Goal: Find specific page/section: Find specific page/section

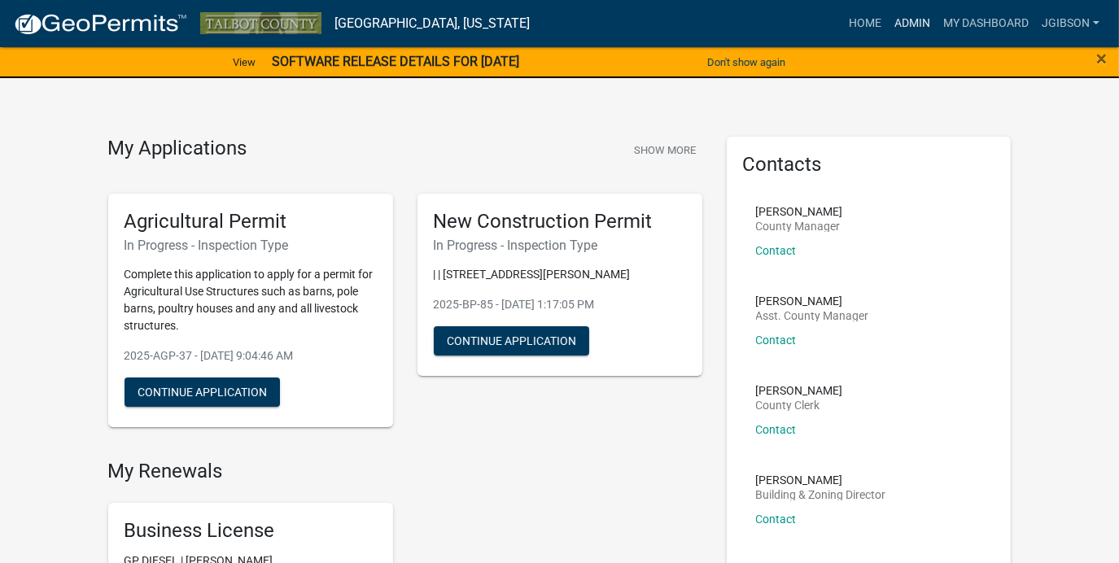
click at [908, 29] on link "Admin" at bounding box center [912, 23] width 49 height 31
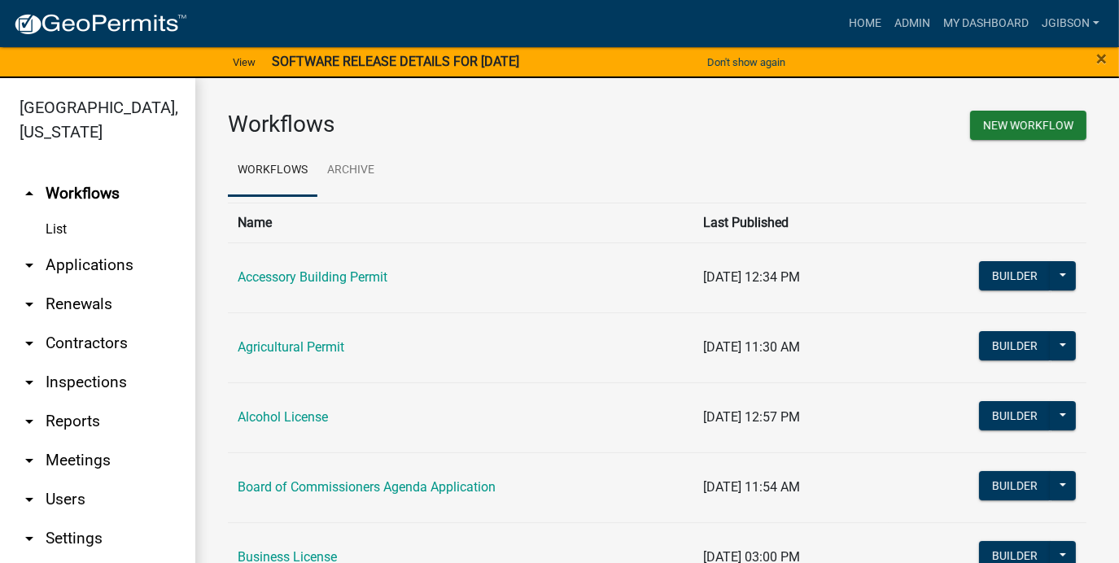
click at [29, 267] on icon "arrow_drop_down" at bounding box center [30, 266] width 20 height 20
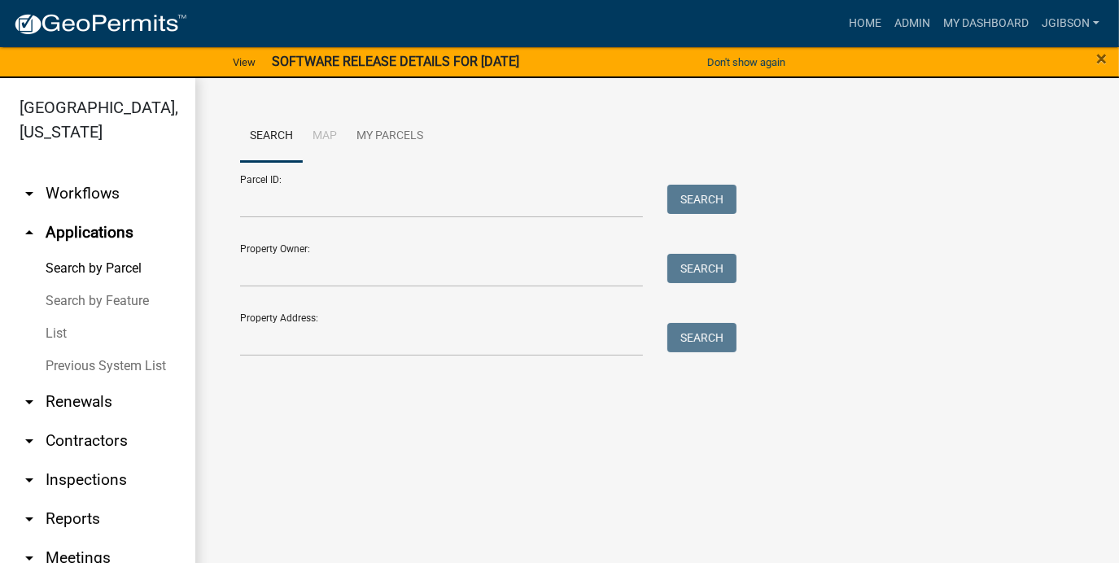
click at [66, 333] on link "List" at bounding box center [97, 333] width 195 height 33
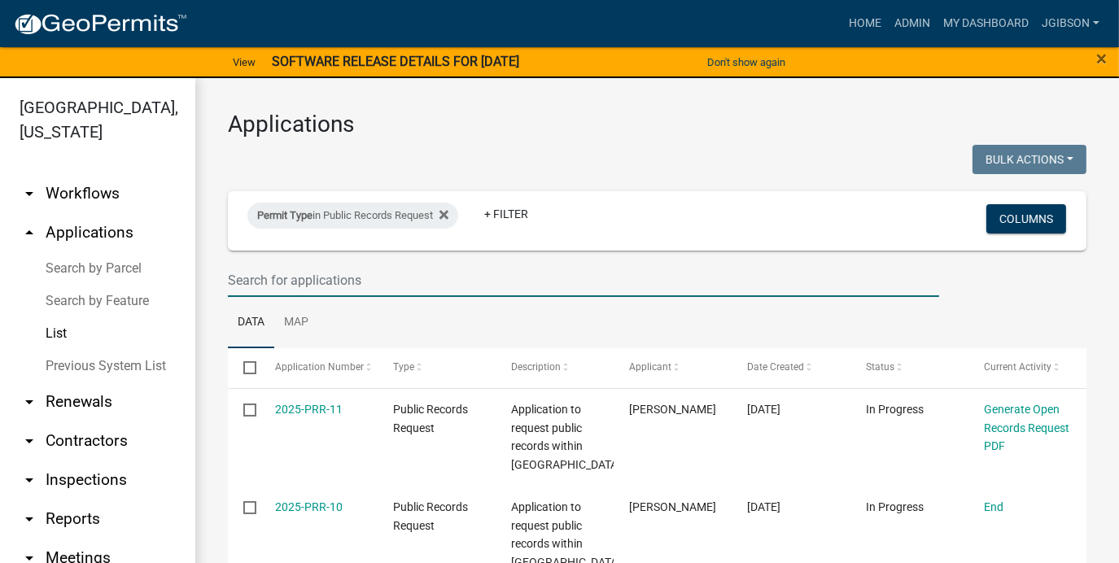
click at [334, 283] on input "text" at bounding box center [583, 280] width 711 height 33
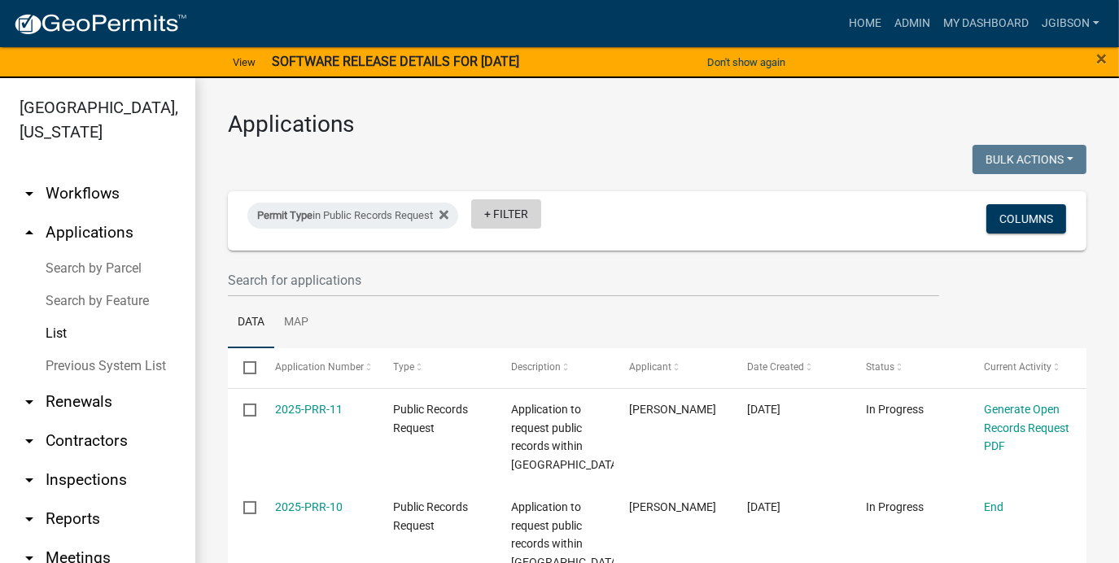
click at [496, 213] on link "+ Filter" at bounding box center [506, 213] width 70 height 29
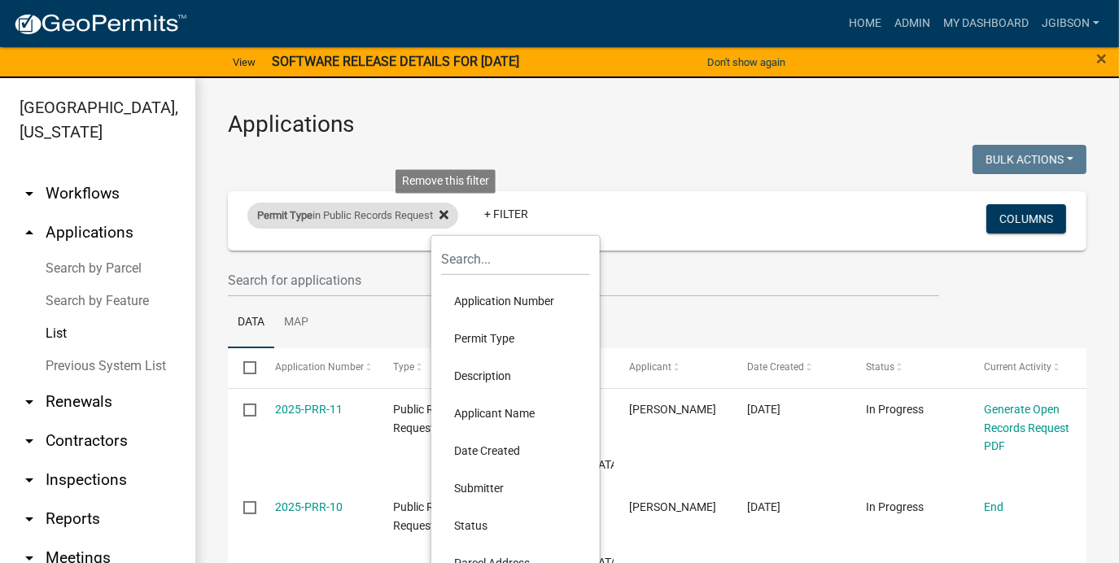
click at [448, 214] on icon at bounding box center [443, 215] width 9 height 9
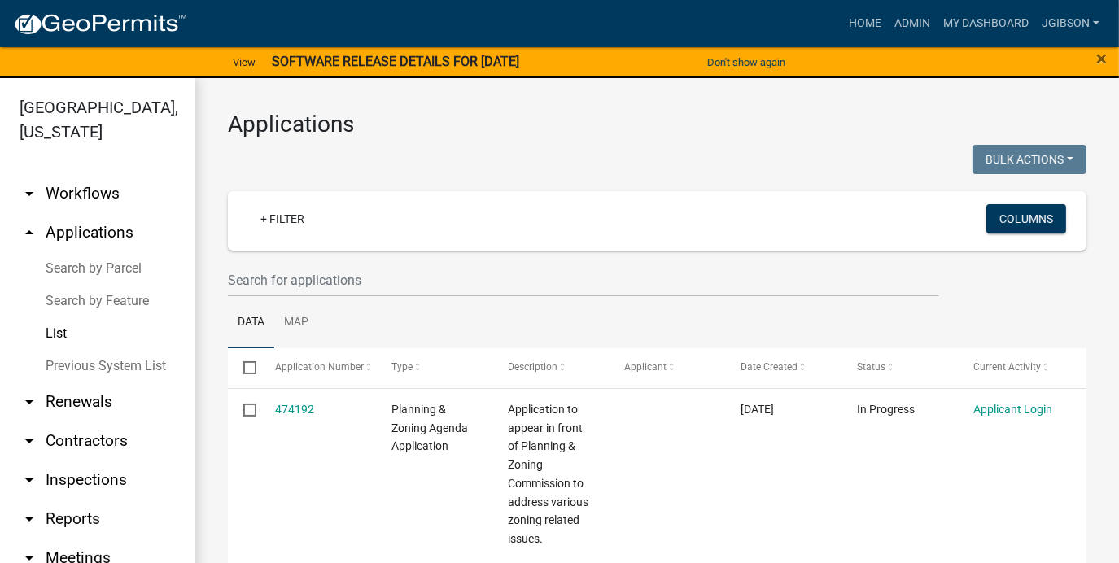
click at [61, 331] on link "List" at bounding box center [97, 333] width 195 height 33
click at [267, 213] on link "+ Filter" at bounding box center [282, 218] width 70 height 29
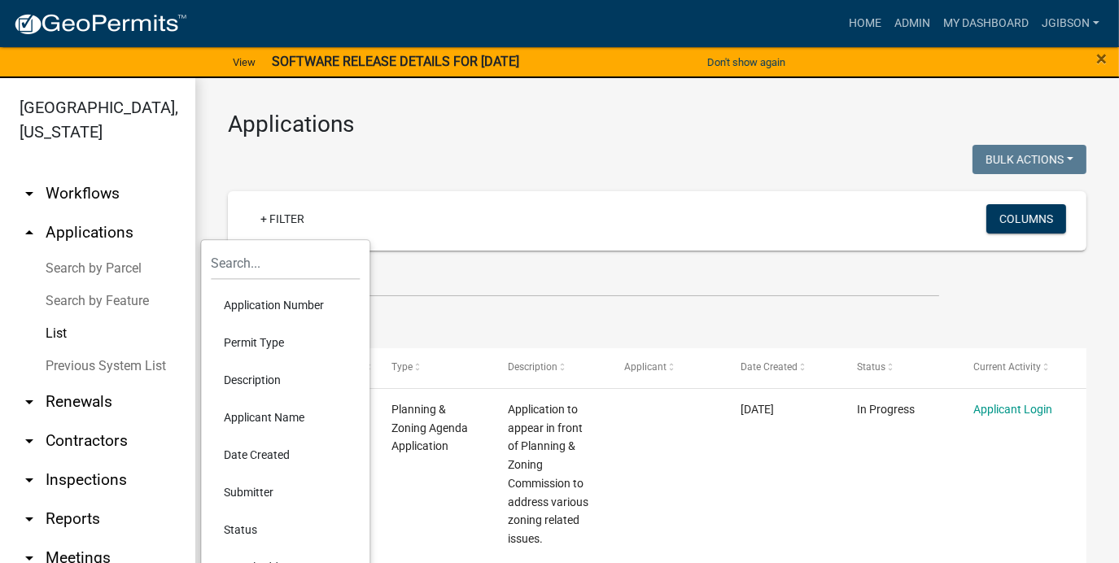
click at [264, 340] on li "Permit Type" at bounding box center [285, 342] width 149 height 37
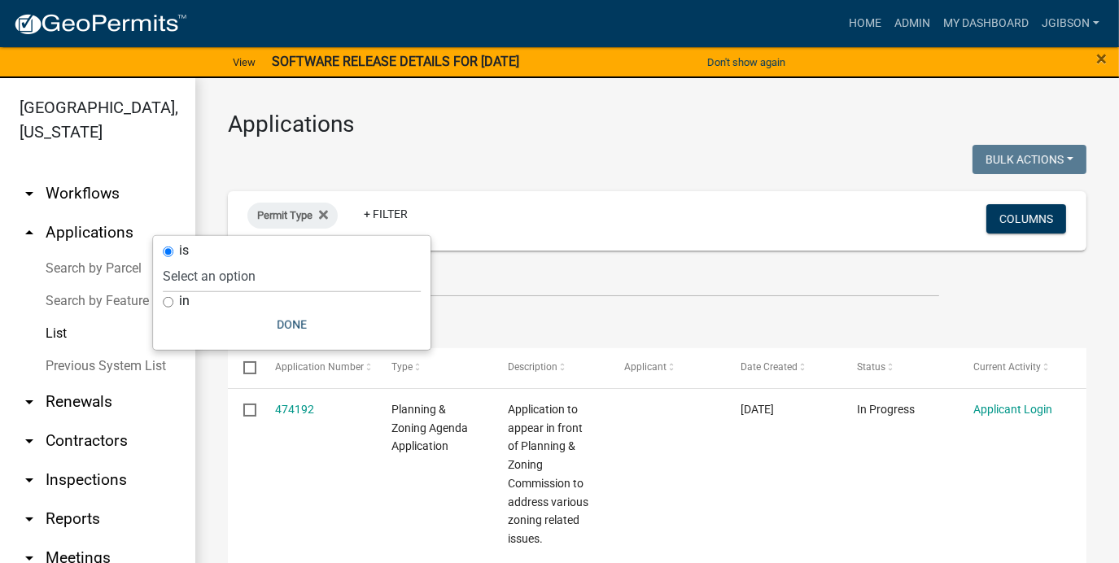
click at [166, 302] on input "in" at bounding box center [168, 302] width 11 height 11
radio input "true"
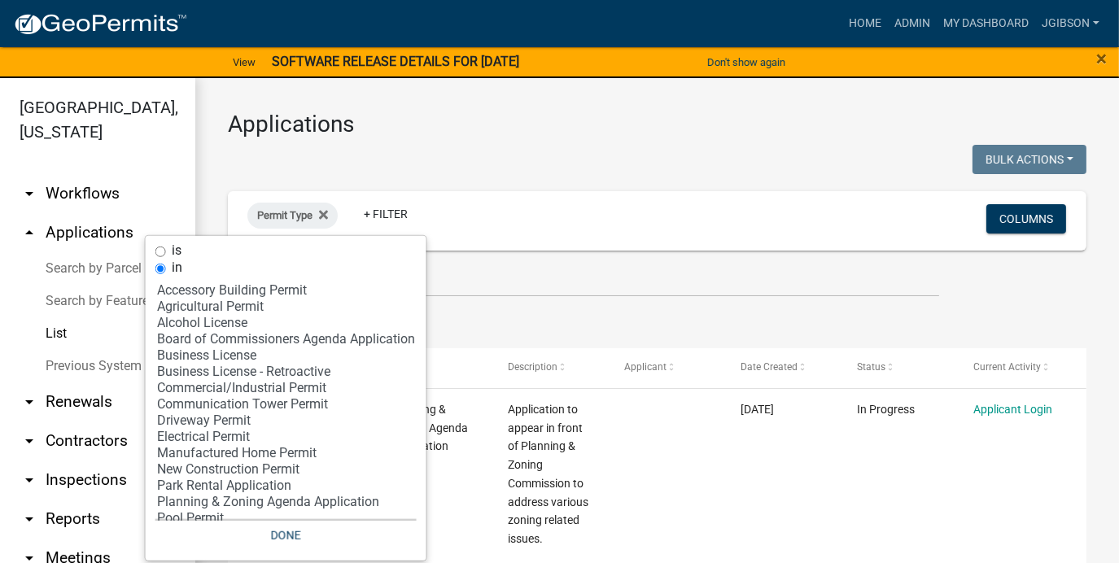
select select "9: '60ae78d1-16ed-4e4f-872e-38be42fbcfcc'"
click at [234, 422] on option "Driveway Permit" at bounding box center [285, 421] width 261 height 16
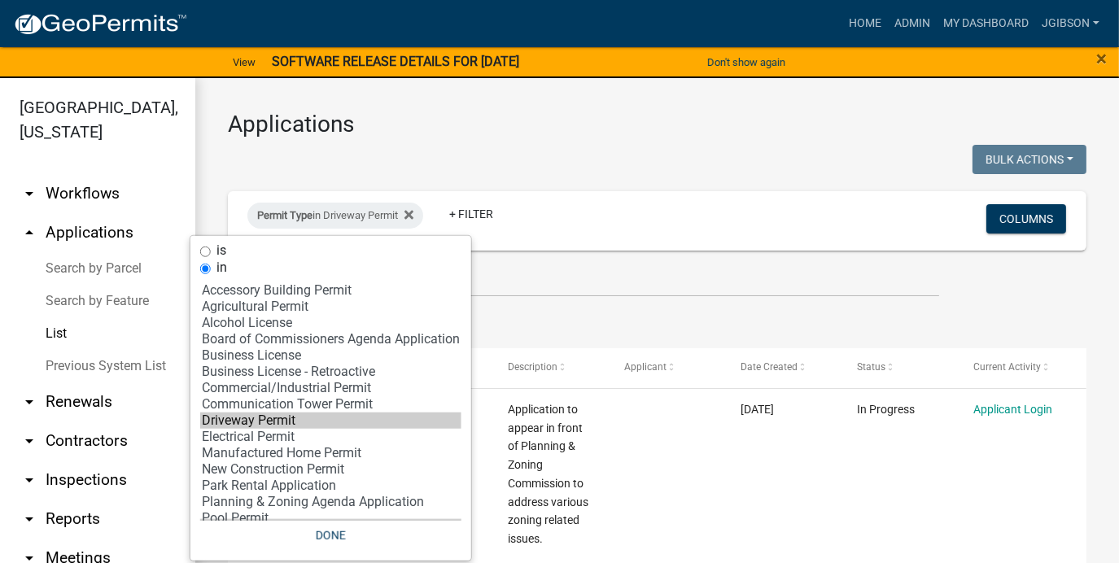
click at [234, 422] on option "Driveway Permit" at bounding box center [330, 421] width 261 height 16
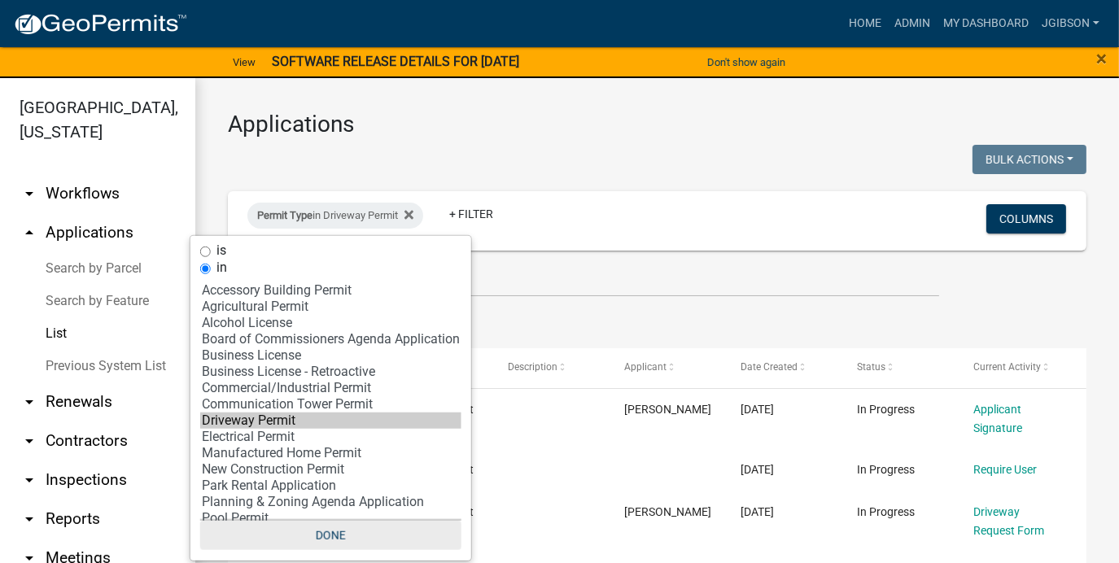
click at [342, 528] on button "Done" at bounding box center [330, 535] width 261 height 29
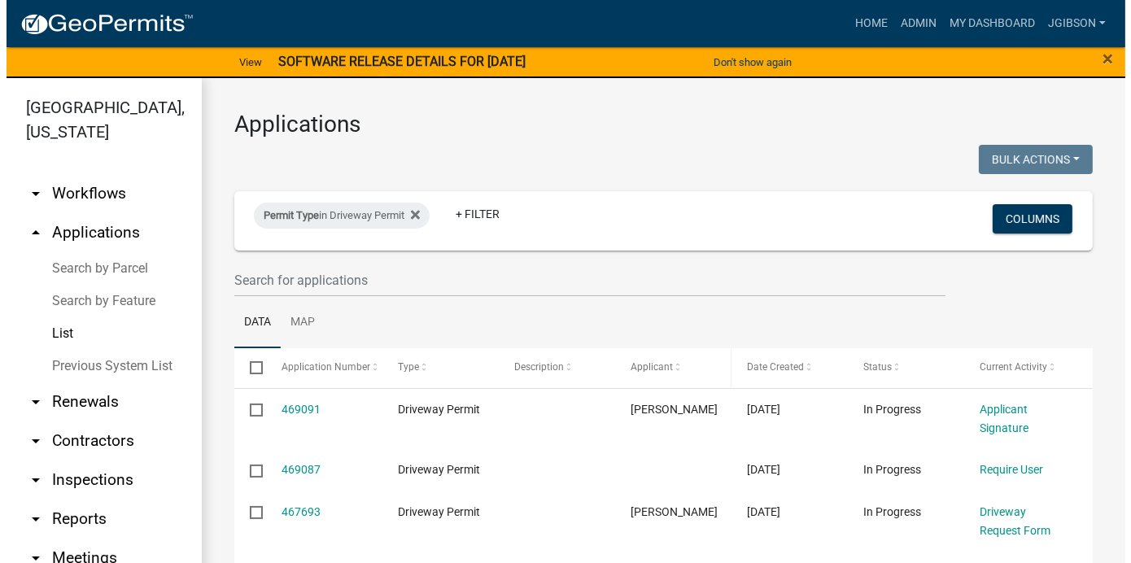
scroll to position [81, 0]
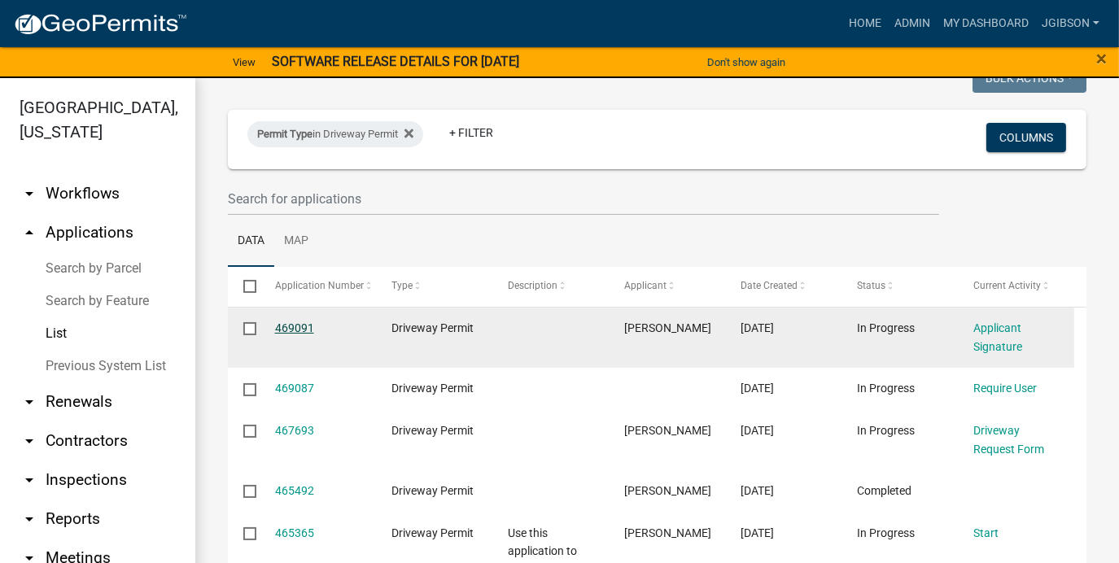
click at [302, 326] on link "469091" at bounding box center [294, 327] width 39 height 13
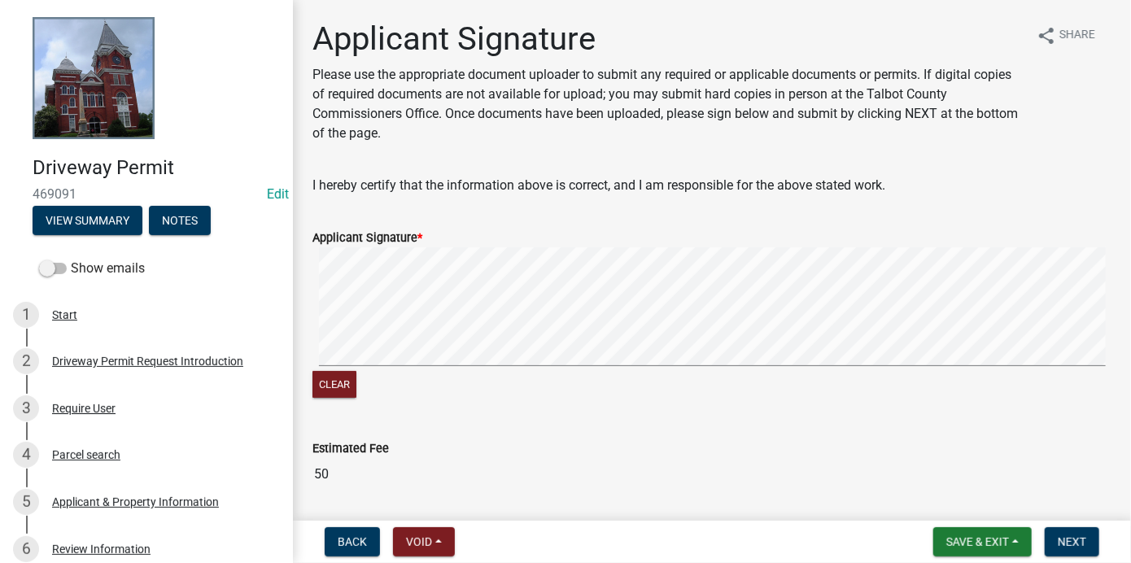
scroll to position [55, 0]
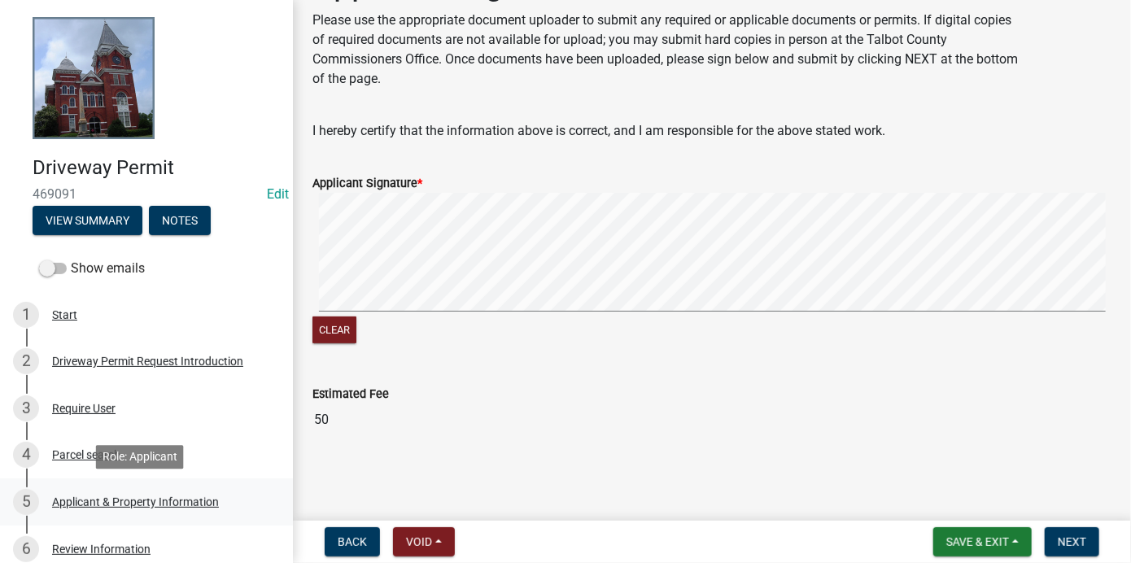
click at [110, 491] on div "5 Applicant & Property Information" at bounding box center [140, 502] width 254 height 26
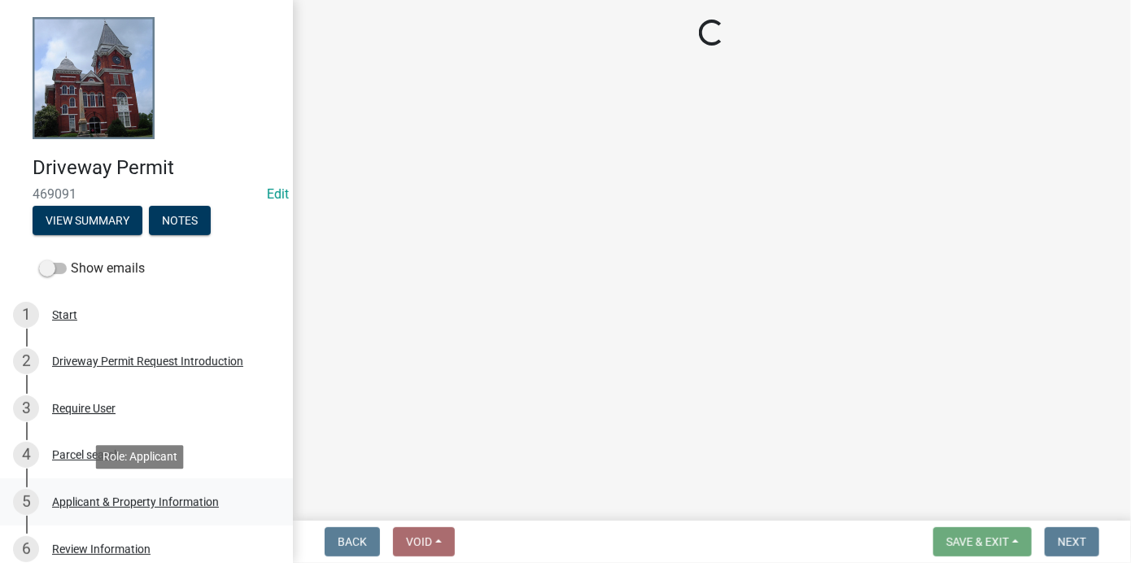
scroll to position [0, 0]
select select "1b9f1f25-2a45-4c36-bbf8-b941f64e08e5"
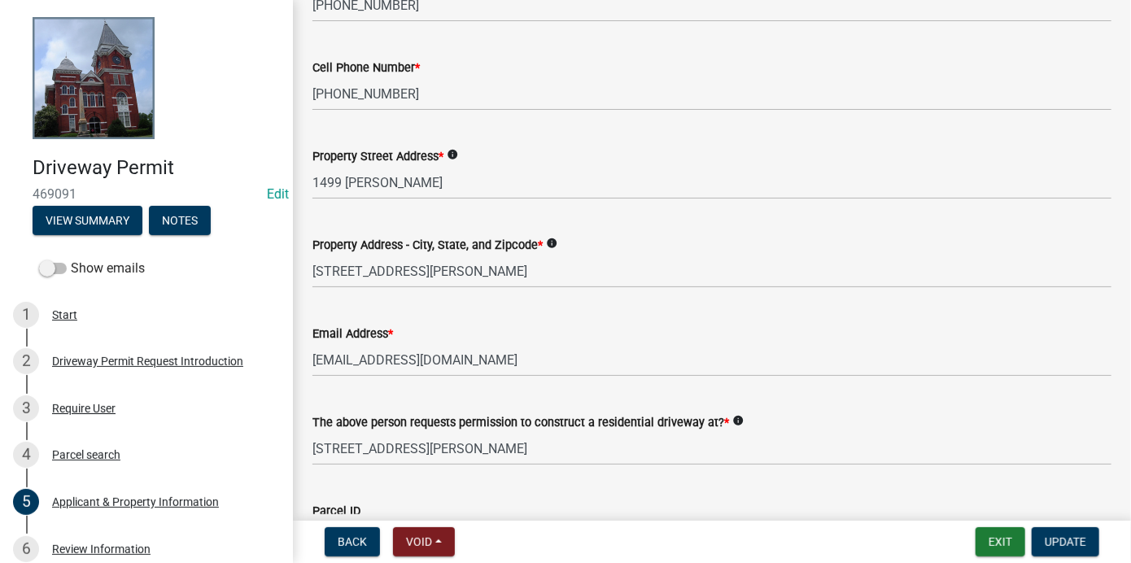
scroll to position [326, 0]
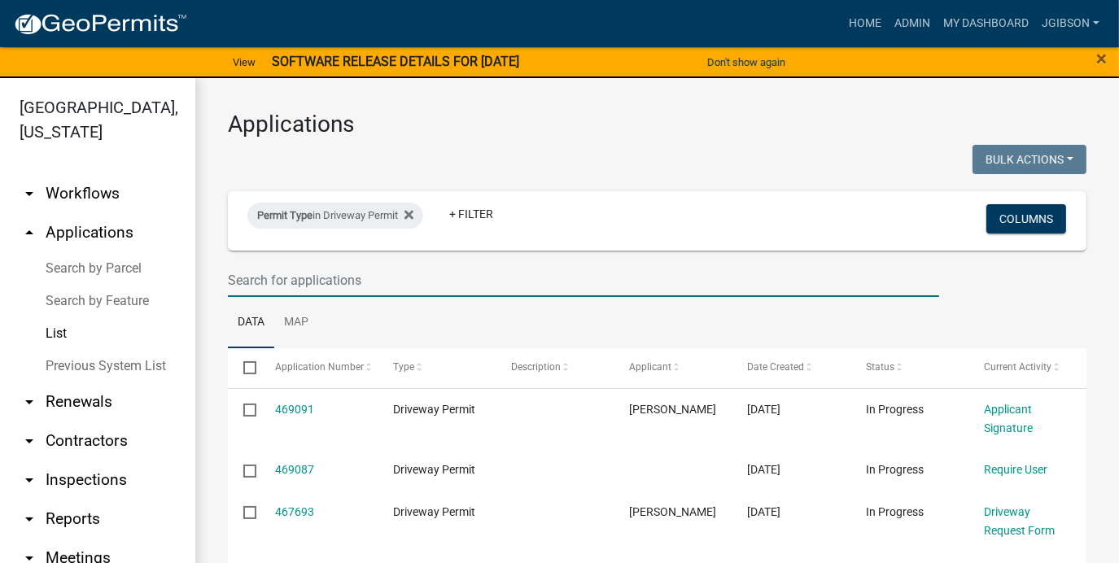
click at [303, 286] on input "text" at bounding box center [583, 280] width 711 height 33
type input "[PERSON_NAME]"
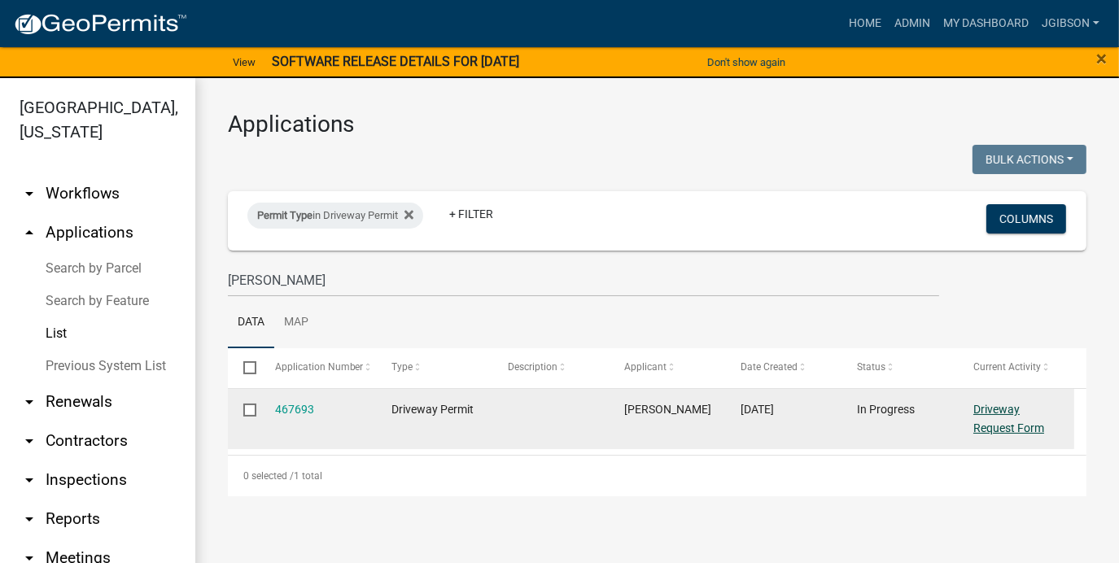
click at [1014, 422] on link "Driveway Request Form" at bounding box center [1008, 419] width 71 height 32
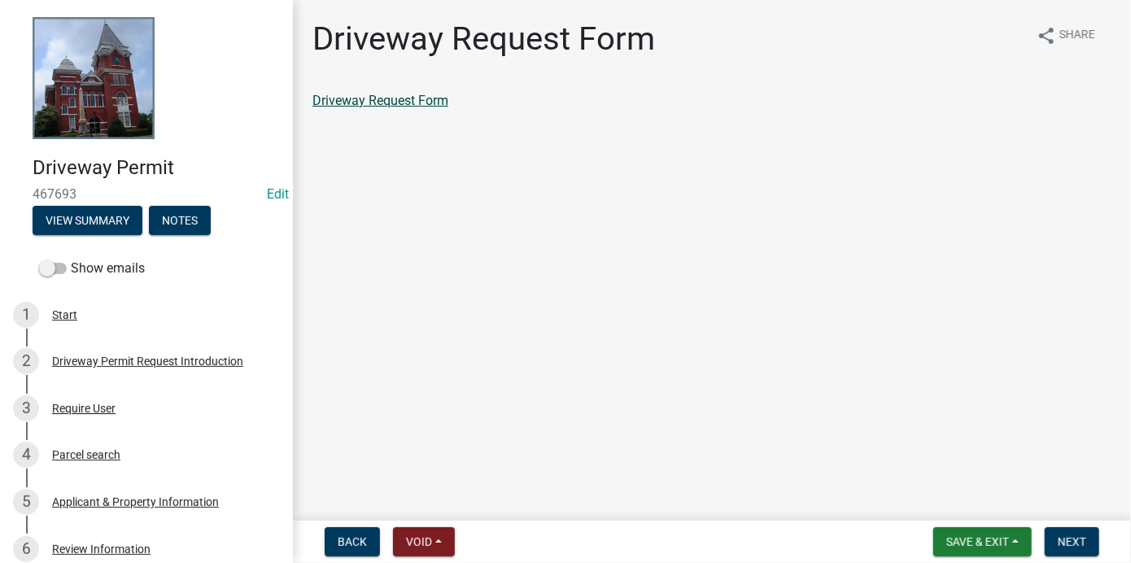
click at [398, 101] on link "Driveway Request Form" at bounding box center [380, 100] width 136 height 15
